Goal: Transaction & Acquisition: Obtain resource

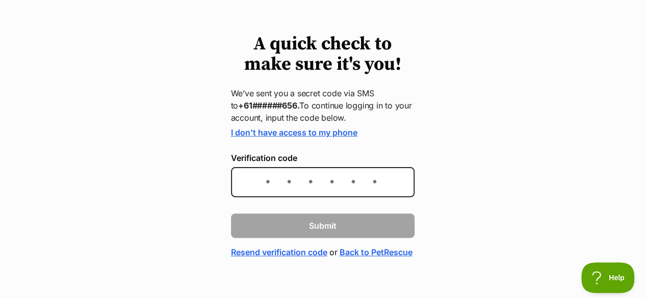
scroll to position [48, 0]
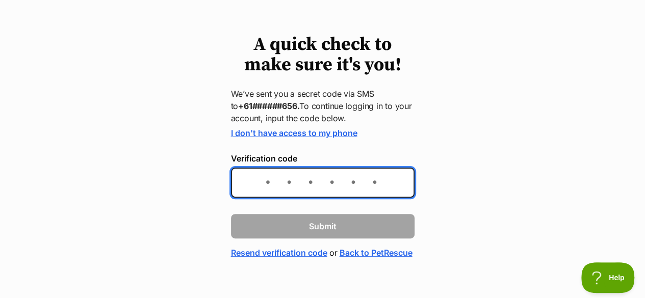
click at [323, 187] on input "Verification code" at bounding box center [323, 183] width 184 height 30
type input "669913"
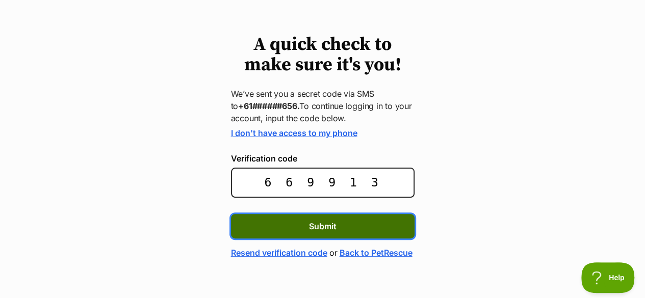
click at [319, 229] on span "Submit" at bounding box center [323, 226] width 28 height 12
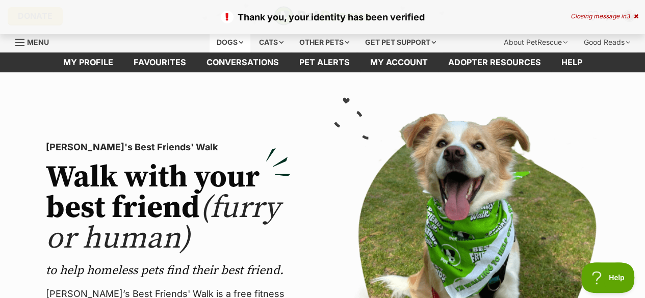
click at [227, 42] on div "Dogs" at bounding box center [230, 42] width 41 height 20
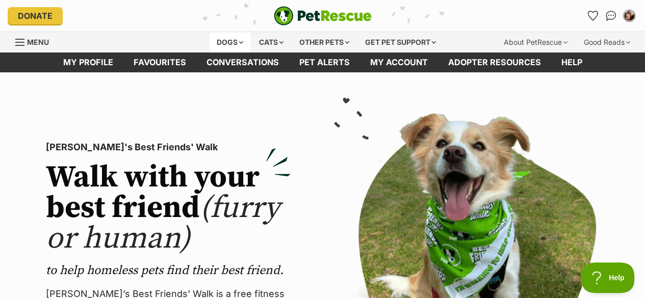
click at [235, 39] on div "Dogs" at bounding box center [230, 42] width 41 height 20
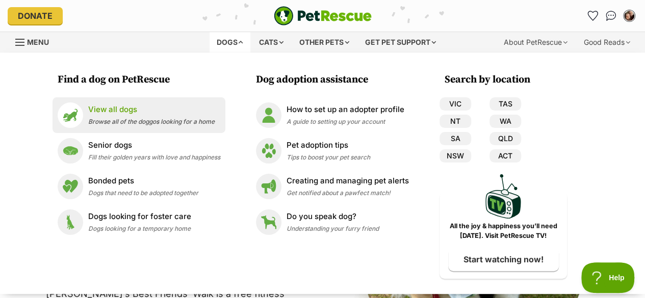
click at [177, 111] on p "View all dogs" at bounding box center [151, 110] width 126 height 12
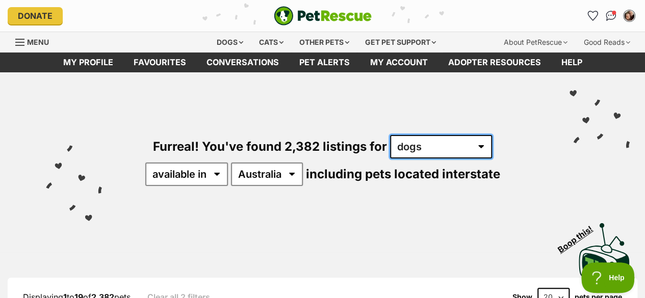
click at [433, 152] on select "any type of pet cats dogs other pets" at bounding box center [441, 146] width 102 height 23
click at [237, 108] on div "Furreal! You've found 2,382 listings for any type of pet cats dogs other pets a…" at bounding box center [322, 143] width 614 height 142
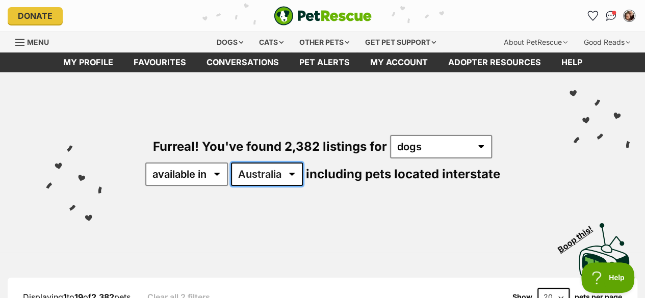
click at [293, 179] on select "Australia ACT NSW NT QLD SA TAS VIC WA" at bounding box center [267, 174] width 72 height 23
select select "VIC"
click at [231, 163] on select "Australia ACT NSW NT QLD SA TAS VIC WA" at bounding box center [267, 174] width 72 height 23
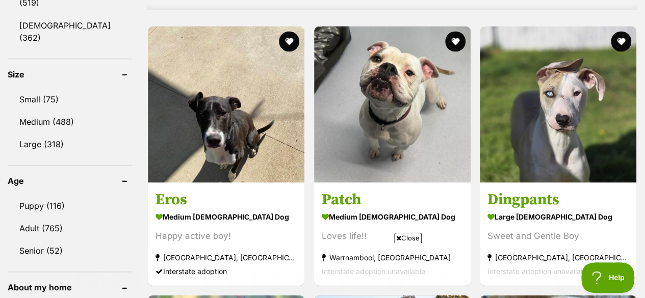
scroll to position [944, 0]
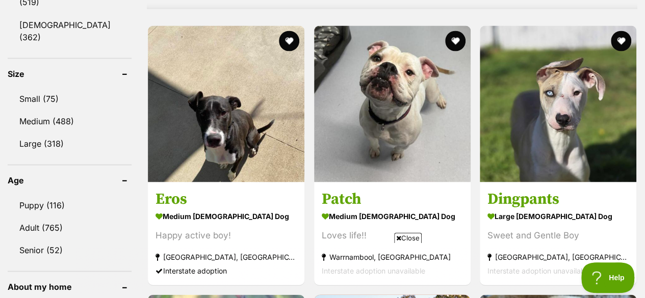
click at [60, 194] on link "Puppy (116)" at bounding box center [70, 204] width 124 height 21
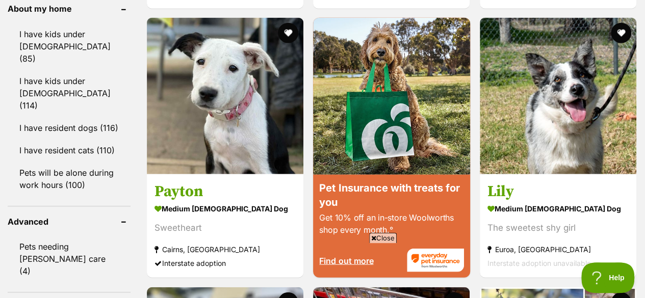
scroll to position [1220, 0]
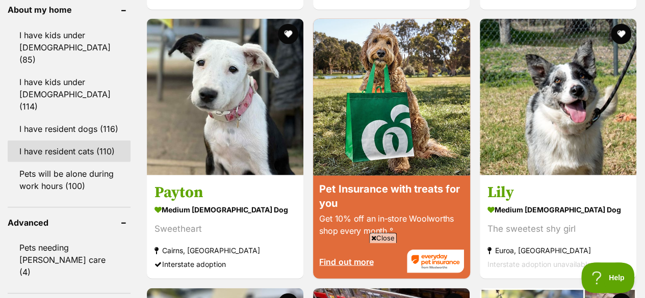
click at [59, 141] on link "I have resident cats (110)" at bounding box center [69, 151] width 123 height 21
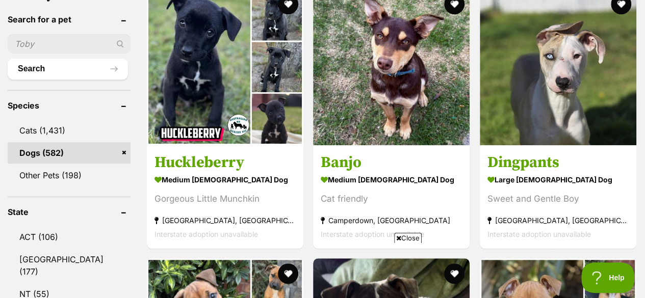
click at [391, 166] on h3 "Banjo" at bounding box center [391, 162] width 141 height 19
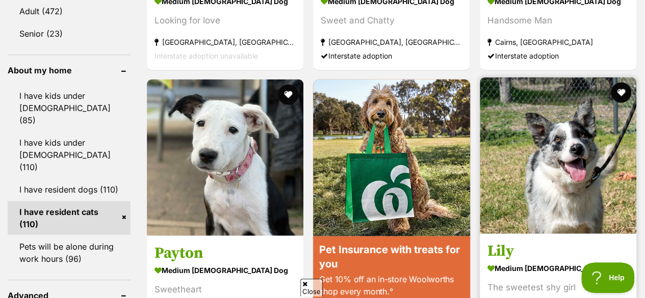
click at [542, 193] on img at bounding box center [558, 155] width 156 height 156
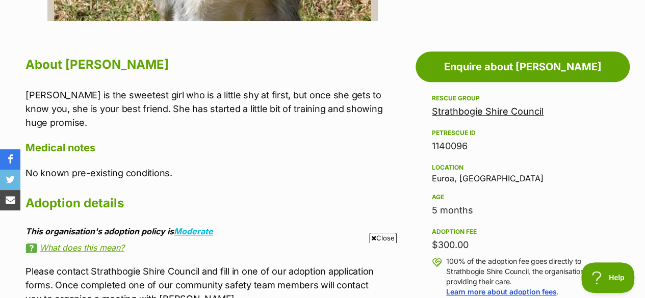
scroll to position [543, 0]
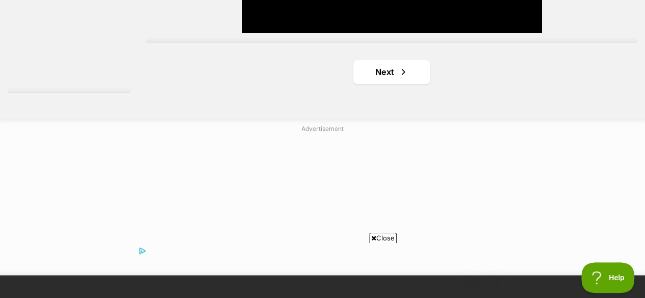
scroll to position [2602, 0]
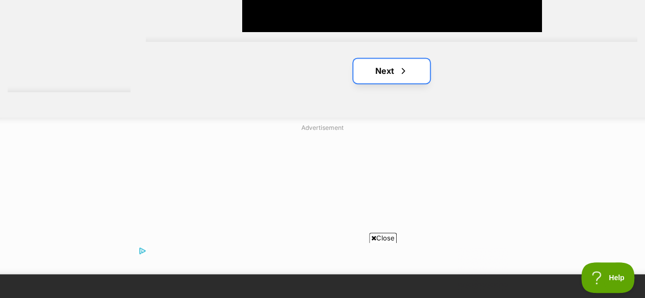
click at [376, 67] on link "Next" at bounding box center [391, 71] width 76 height 24
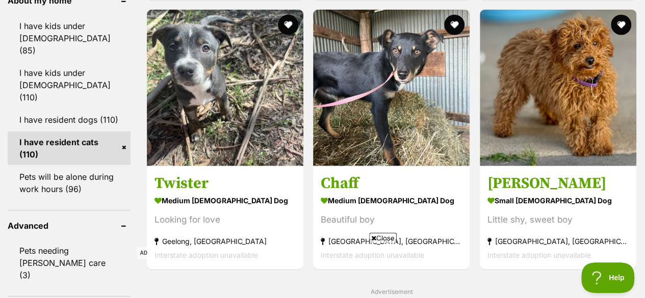
scroll to position [1248, 0]
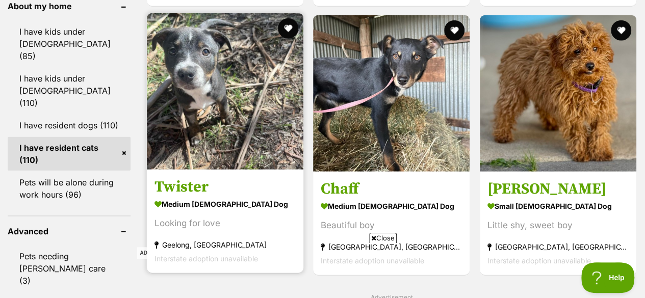
click at [217, 65] on img at bounding box center [225, 91] width 156 height 156
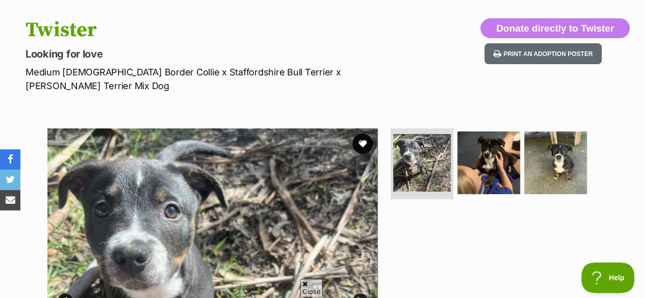
scroll to position [97, 0]
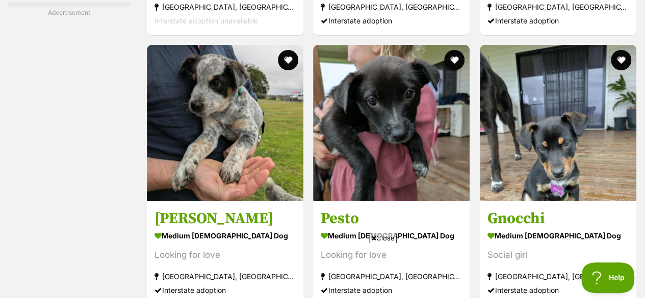
scroll to position [1870, 0]
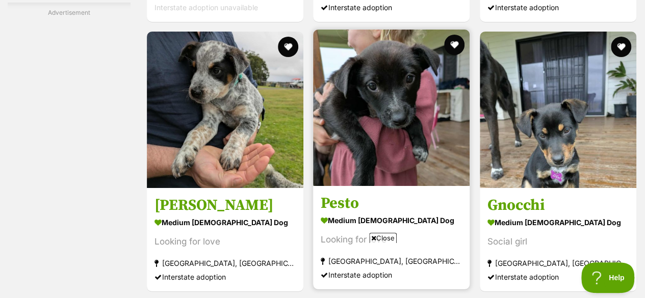
click at [430, 174] on img at bounding box center [391, 108] width 156 height 156
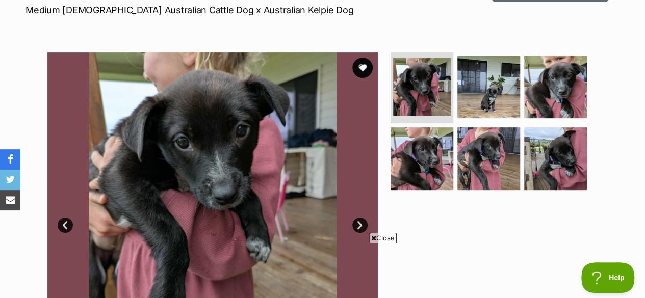
scroll to position [174, 0]
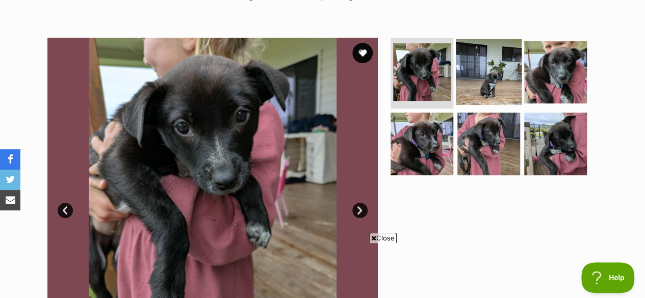
click at [485, 77] on img at bounding box center [489, 72] width 66 height 66
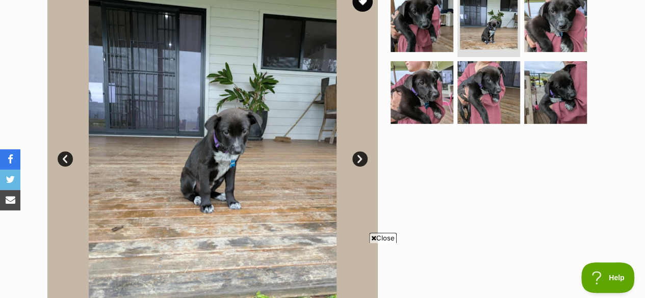
scroll to position [220, 0]
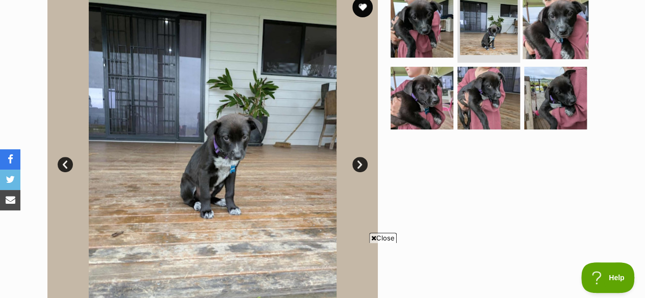
click at [544, 25] on img at bounding box center [555, 26] width 66 height 66
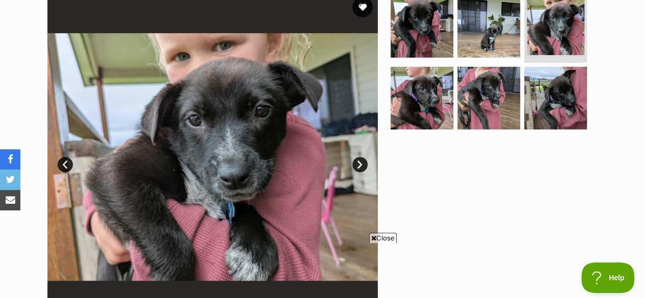
scroll to position [163, 0]
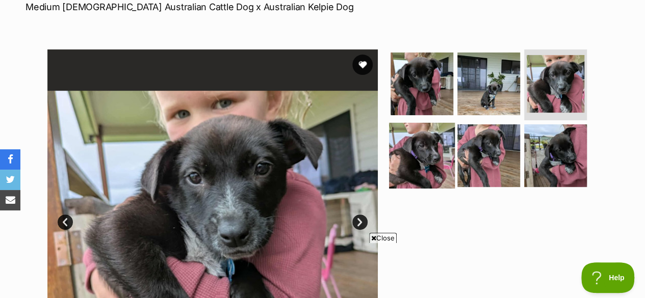
click at [397, 156] on img at bounding box center [422, 156] width 66 height 66
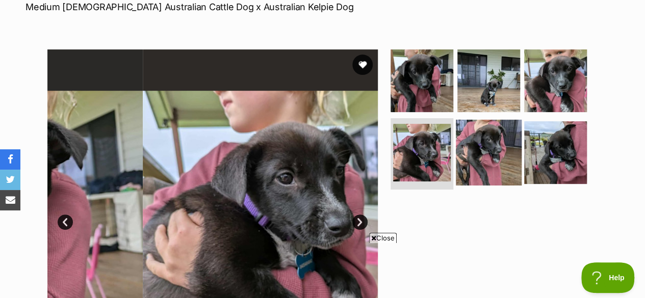
scroll to position [0, 0]
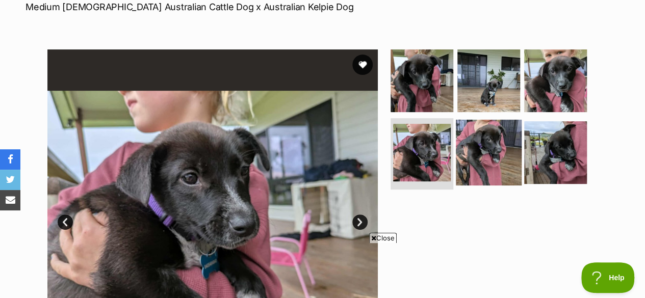
click at [462, 157] on img at bounding box center [489, 153] width 66 height 66
